Goal: Find contact information: Find contact information

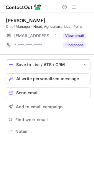
scroll to position [3, 3]
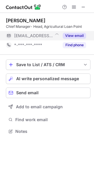
click at [74, 35] on button "View email" at bounding box center [73, 36] width 23 height 6
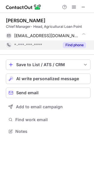
click at [77, 44] on button "Find phone" at bounding box center [73, 45] width 23 height 6
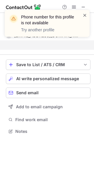
scroll to position [118, 94]
click at [84, 14] on span at bounding box center [84, 15] width 5 height 6
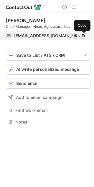
click at [83, 35] on span at bounding box center [82, 35] width 5 height 5
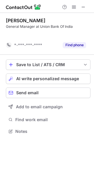
scroll to position [118, 94]
